Goal: Task Accomplishment & Management: Use online tool/utility

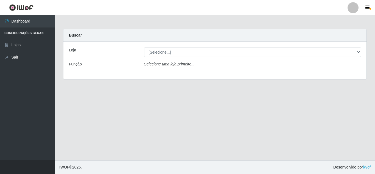
click at [182, 65] on icon "Selecione uma loja primeiro..." at bounding box center [169, 64] width 50 height 4
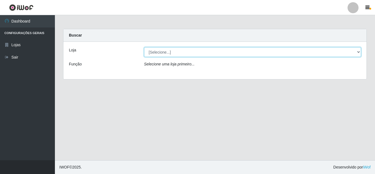
click at [196, 53] on select "[Selecione...] Queiroz Atacadão - [GEOGRAPHIC_DATA]" at bounding box center [252, 52] width 217 height 10
select select "225"
click at [144, 47] on select "[Selecione...] Queiroz Atacadão - [GEOGRAPHIC_DATA]" at bounding box center [252, 52] width 217 height 10
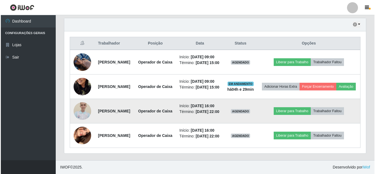
scroll to position [230, 0]
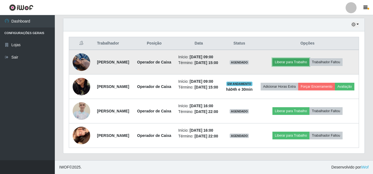
click at [301, 58] on button "Liberar para Trabalho" at bounding box center [291, 62] width 37 height 8
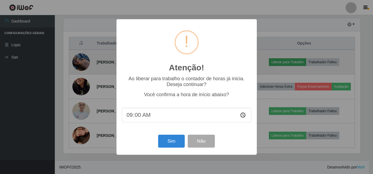
scroll to position [114, 299]
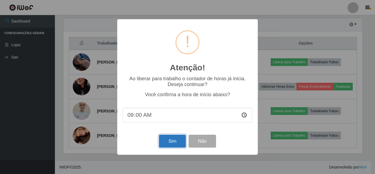
click at [168, 143] on button "Sim" at bounding box center [172, 140] width 27 height 13
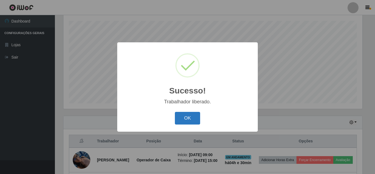
click at [188, 119] on button "OK" at bounding box center [188, 118] width 26 height 13
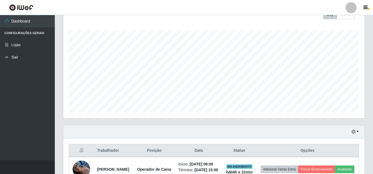
scroll to position [110, 0]
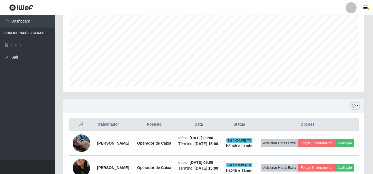
click at [353, 106] on icon "button" at bounding box center [354, 105] width 4 height 4
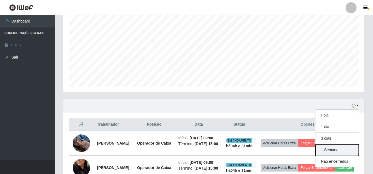
click at [336, 150] on button "1 Semana" at bounding box center [337, 150] width 43 height 12
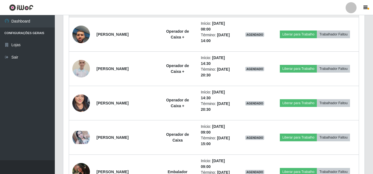
scroll to position [1097, 0]
